Goal: Information Seeking & Learning: Learn about a topic

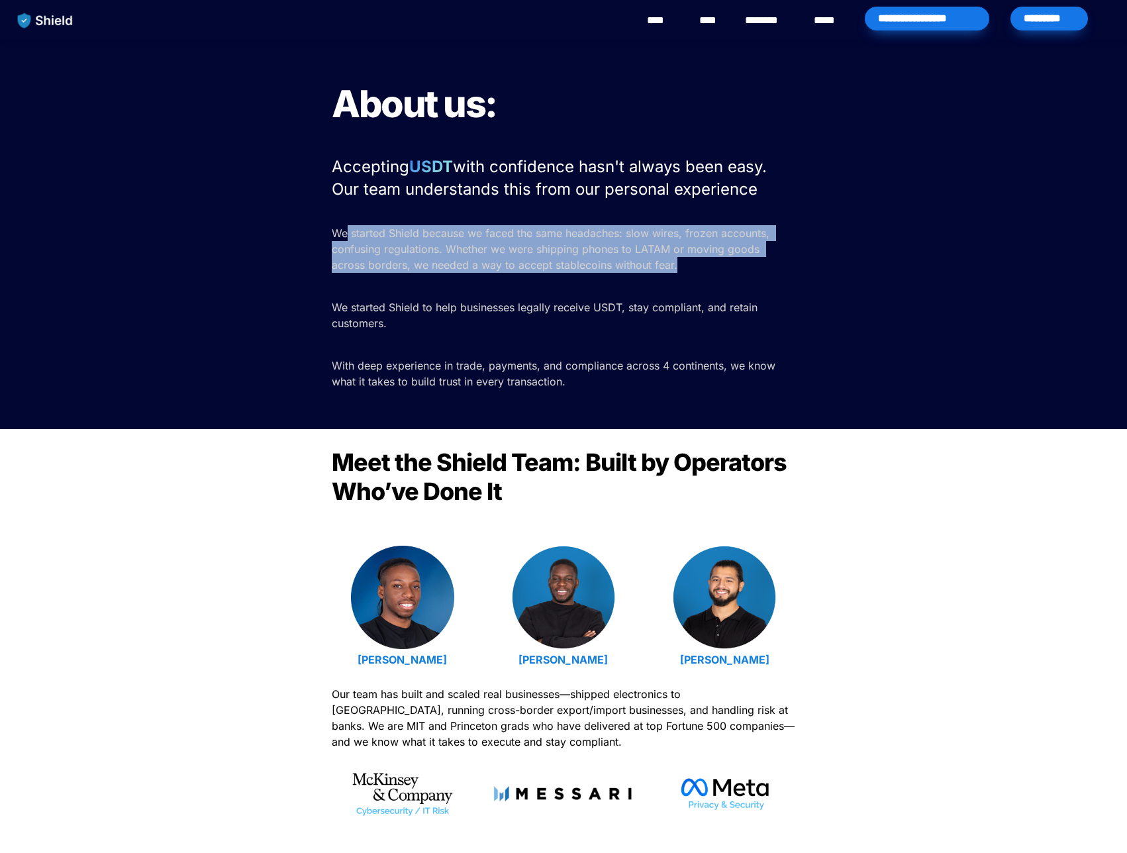
drag, startPoint x: 348, startPoint y: 230, endPoint x: 617, endPoint y: 301, distance: 278.7
click at [615, 296] on div "About us: Accepting USDT with confidence hasn't always been easy. Our team unde…" at bounding box center [563, 234] width 1127 height 389
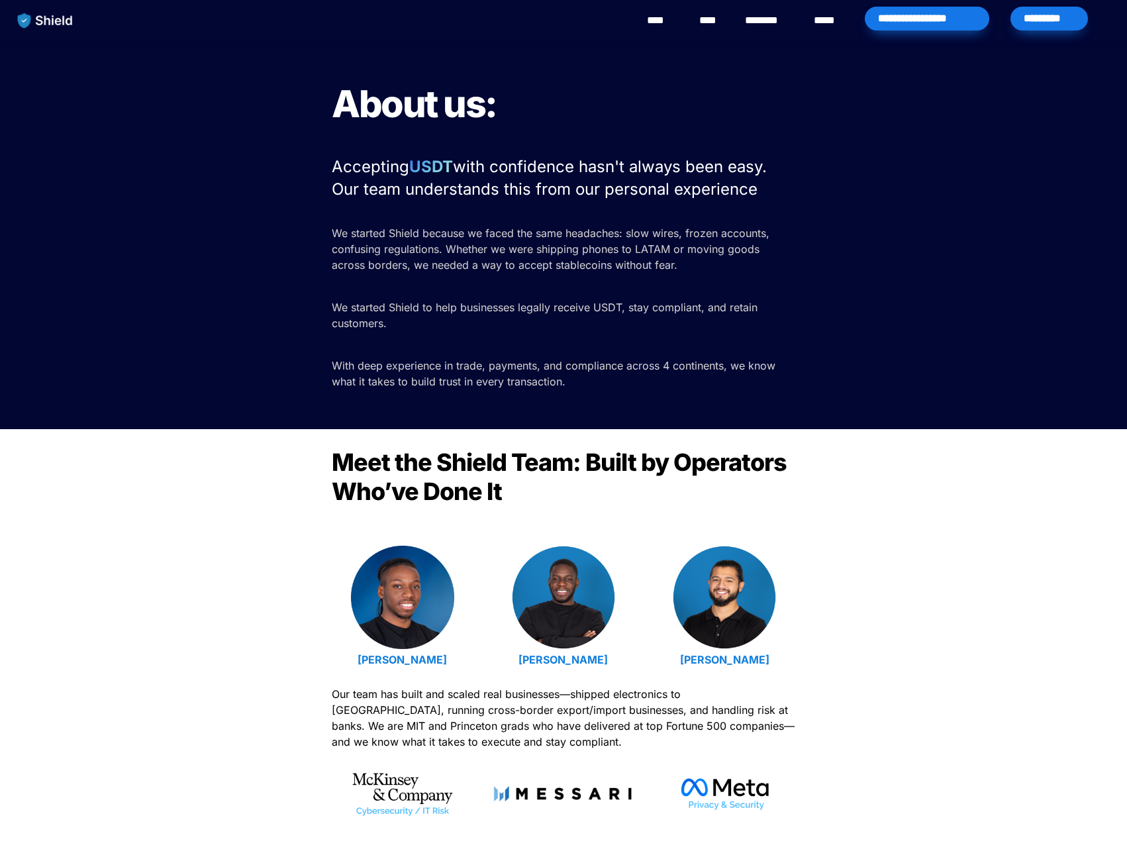
click at [636, 298] on p "We started Shield to help businesses legally receive USDT, stay compliant, and …" at bounding box center [564, 315] width 464 height 37
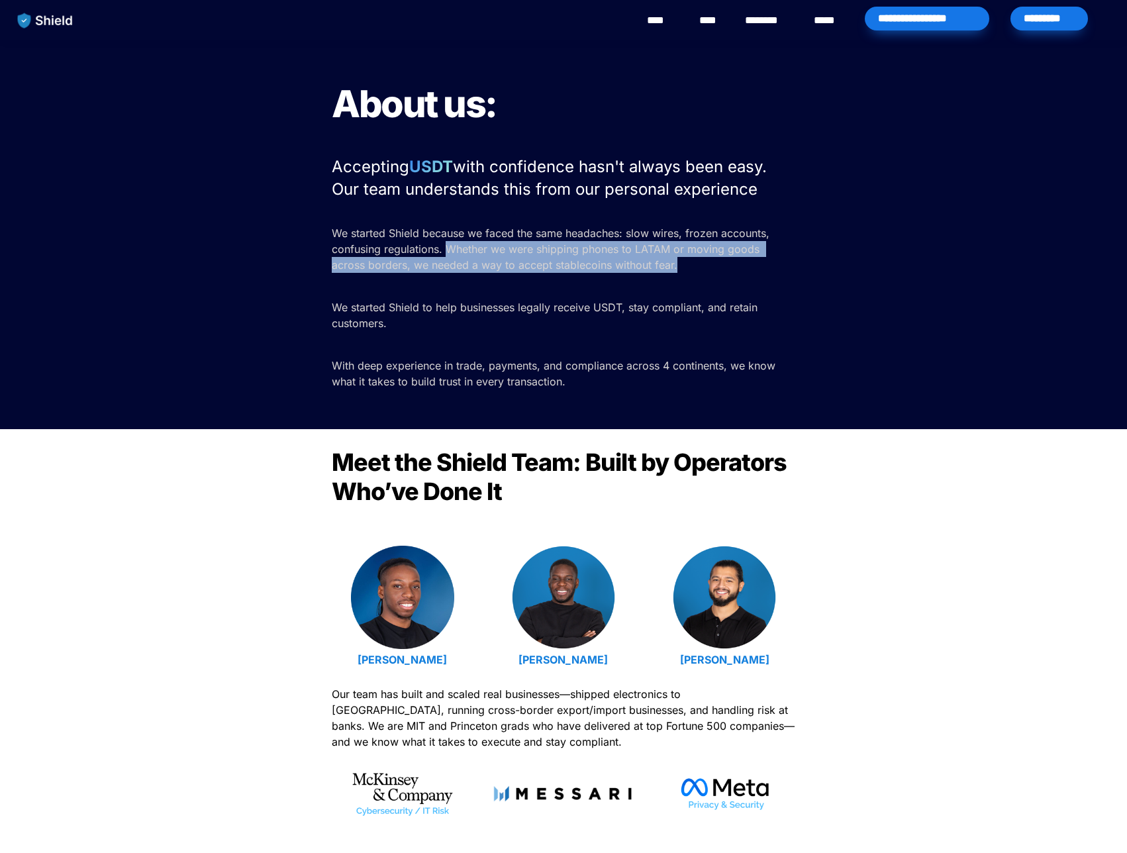
drag, startPoint x: 449, startPoint y: 252, endPoint x: 629, endPoint y: 283, distance: 182.8
click at [629, 283] on div "About us: Accepting USDT with confidence hasn't always been easy. Our team unde…" at bounding box center [563, 234] width 1127 height 389
click at [630, 291] on p at bounding box center [564, 285] width 464 height 21
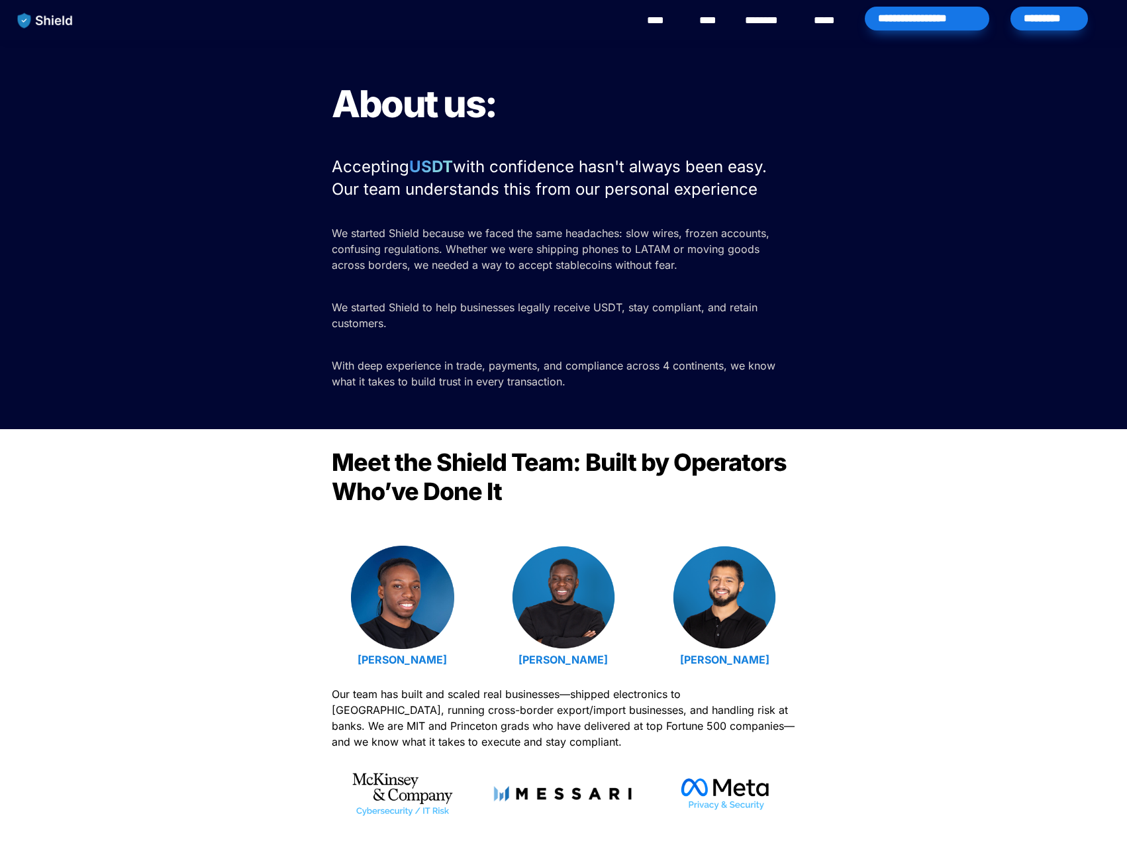
click at [664, 24] on link "****" at bounding box center [662, 21] width 30 height 16
